Goal: Information Seeking & Learning: Learn about a topic

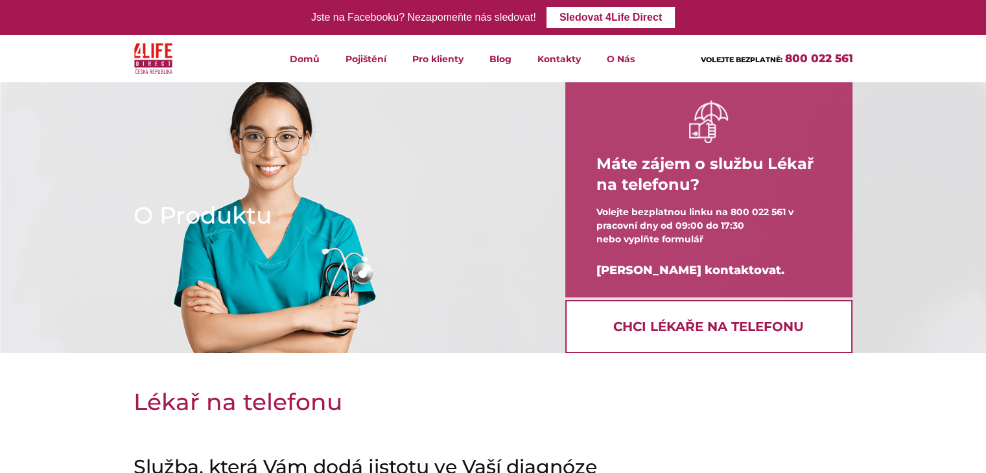
click at [688, 331] on link "Chci Lékaře na telefonu" at bounding box center [708, 326] width 287 height 53
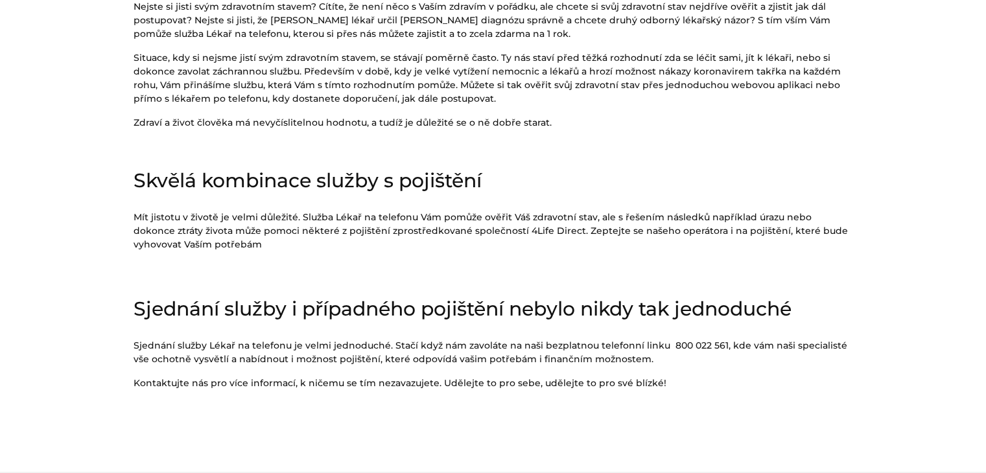
scroll to position [519, 0]
